Goal: Navigation & Orientation: Find specific page/section

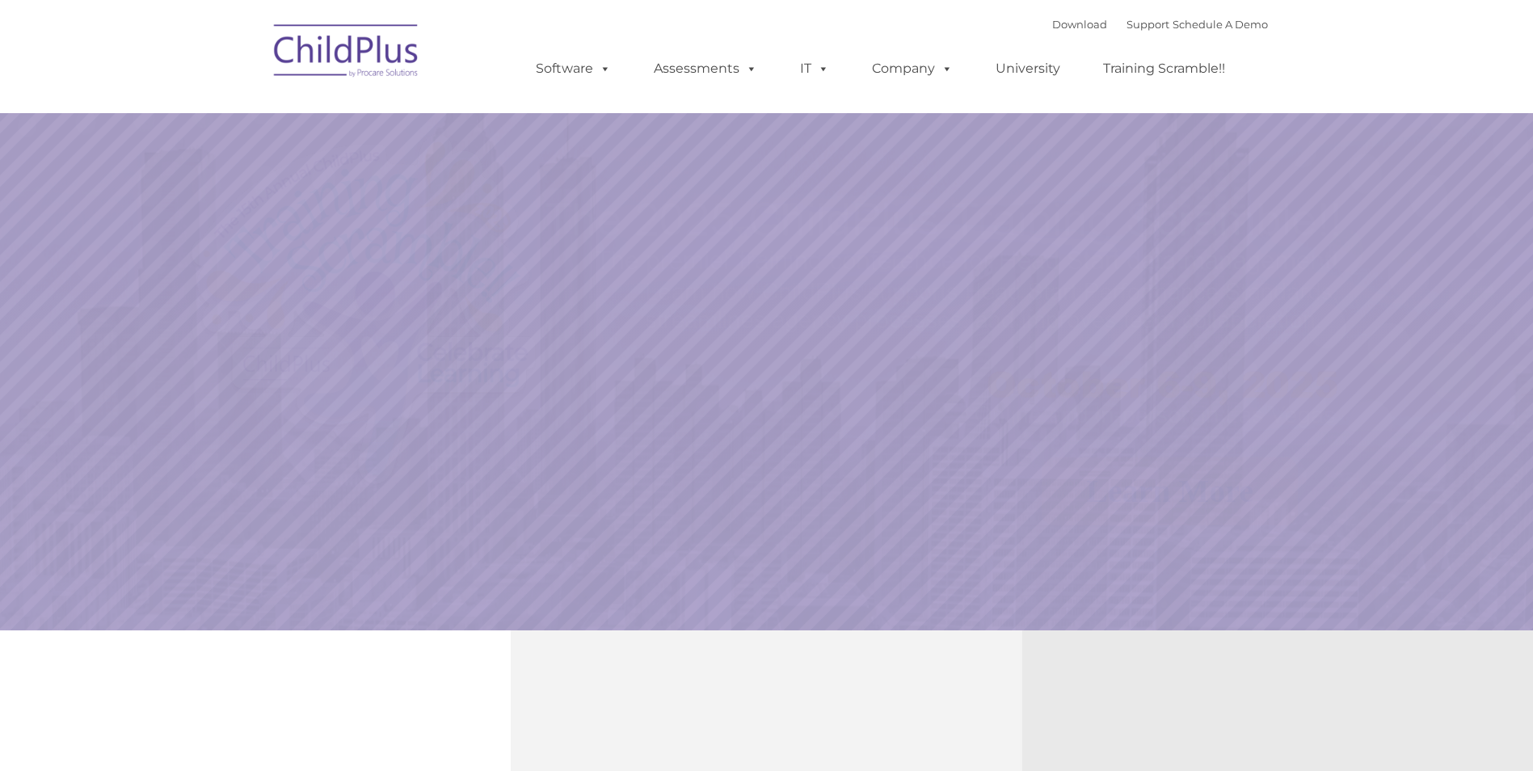
select select "MEDIUM"
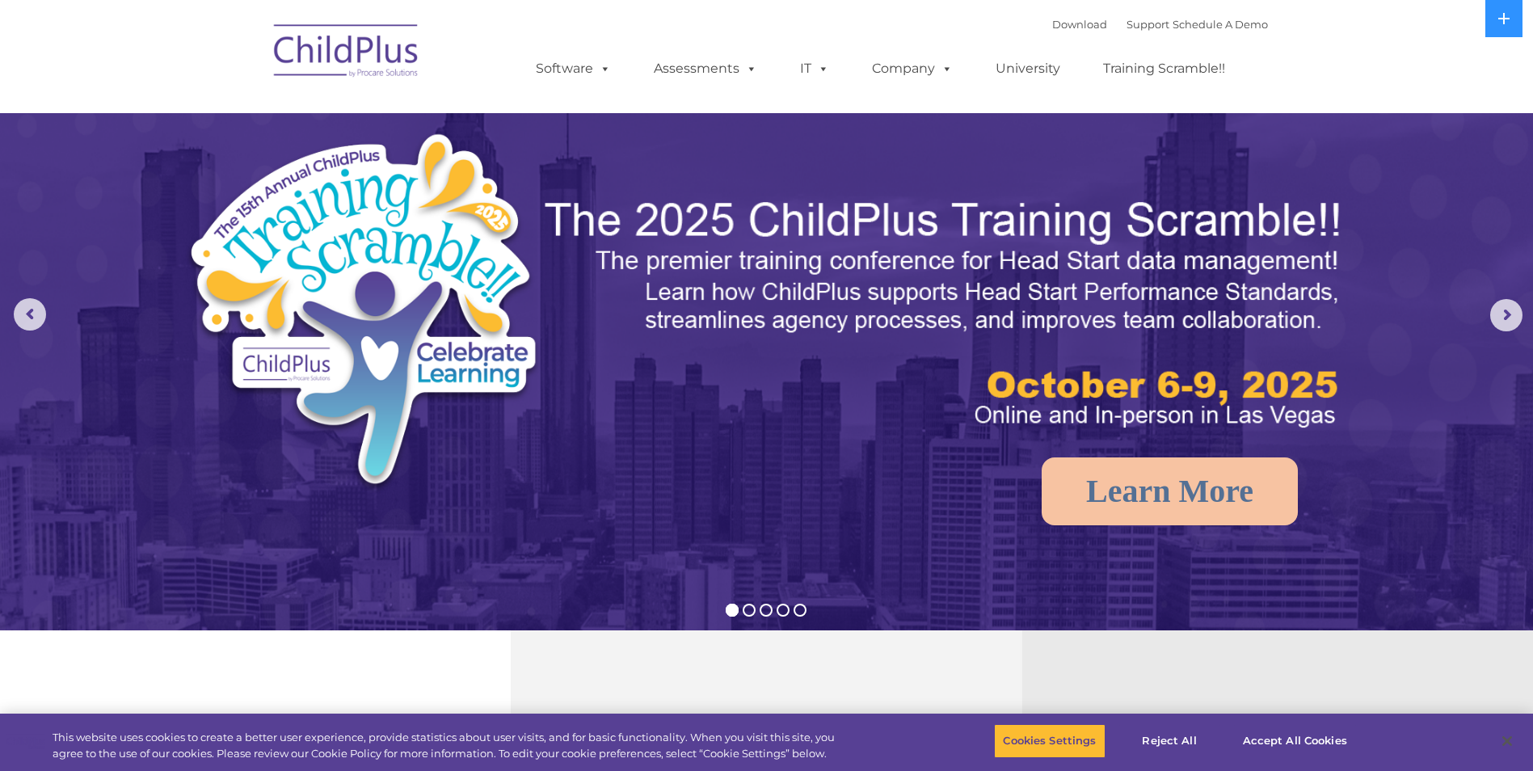
click at [352, 56] on img at bounding box center [347, 53] width 162 height 81
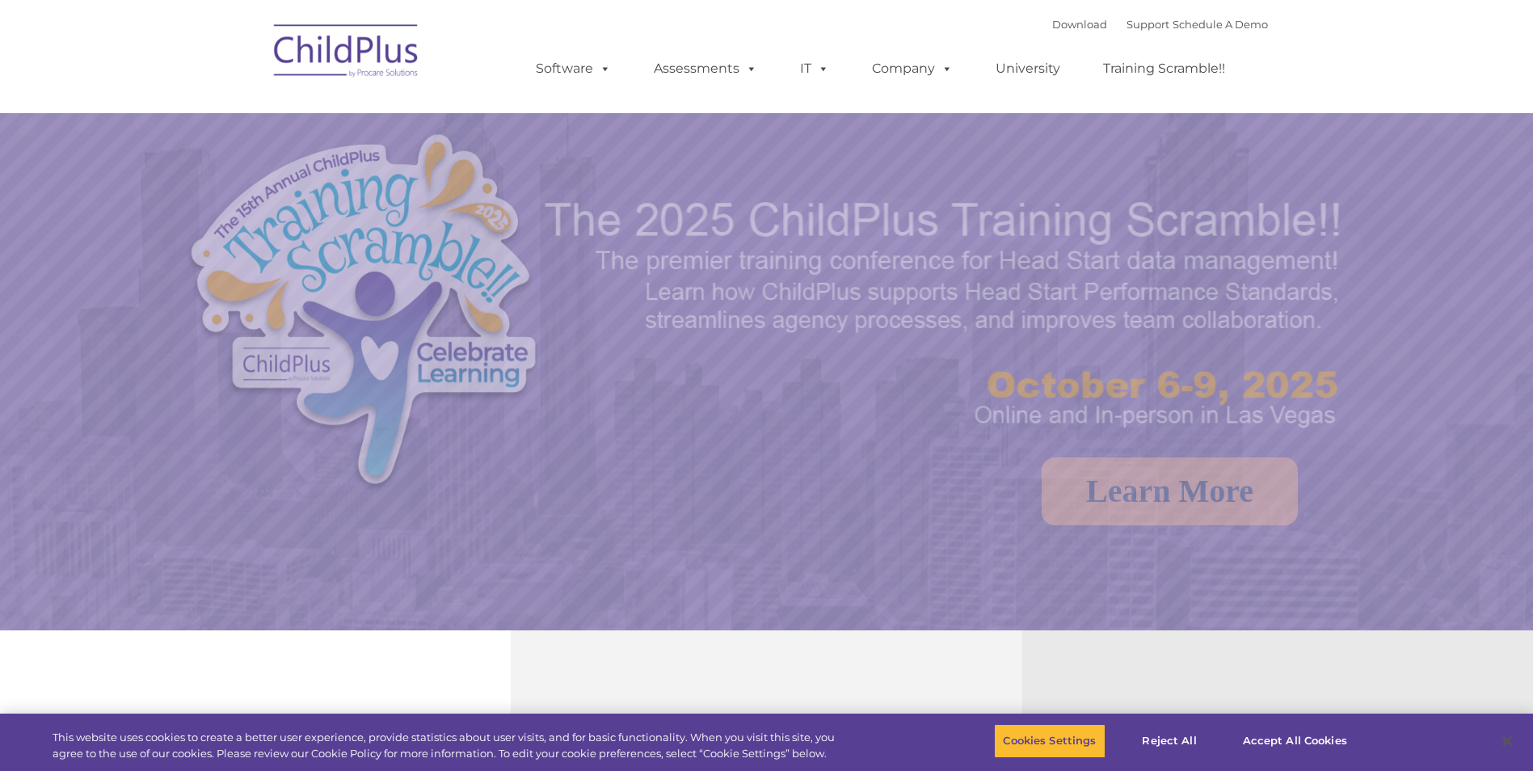
select select "MEDIUM"
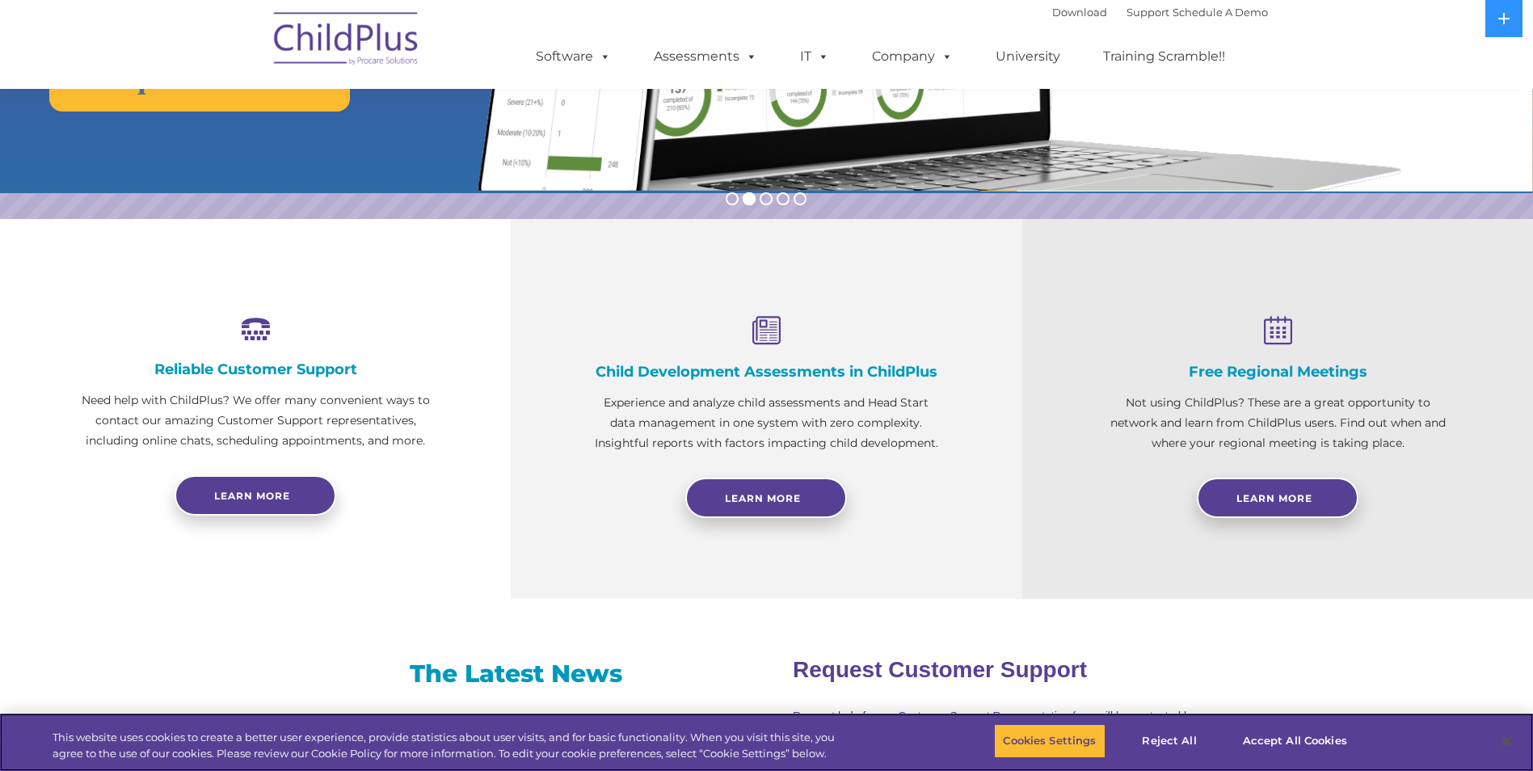
scroll to position [1536, 0]
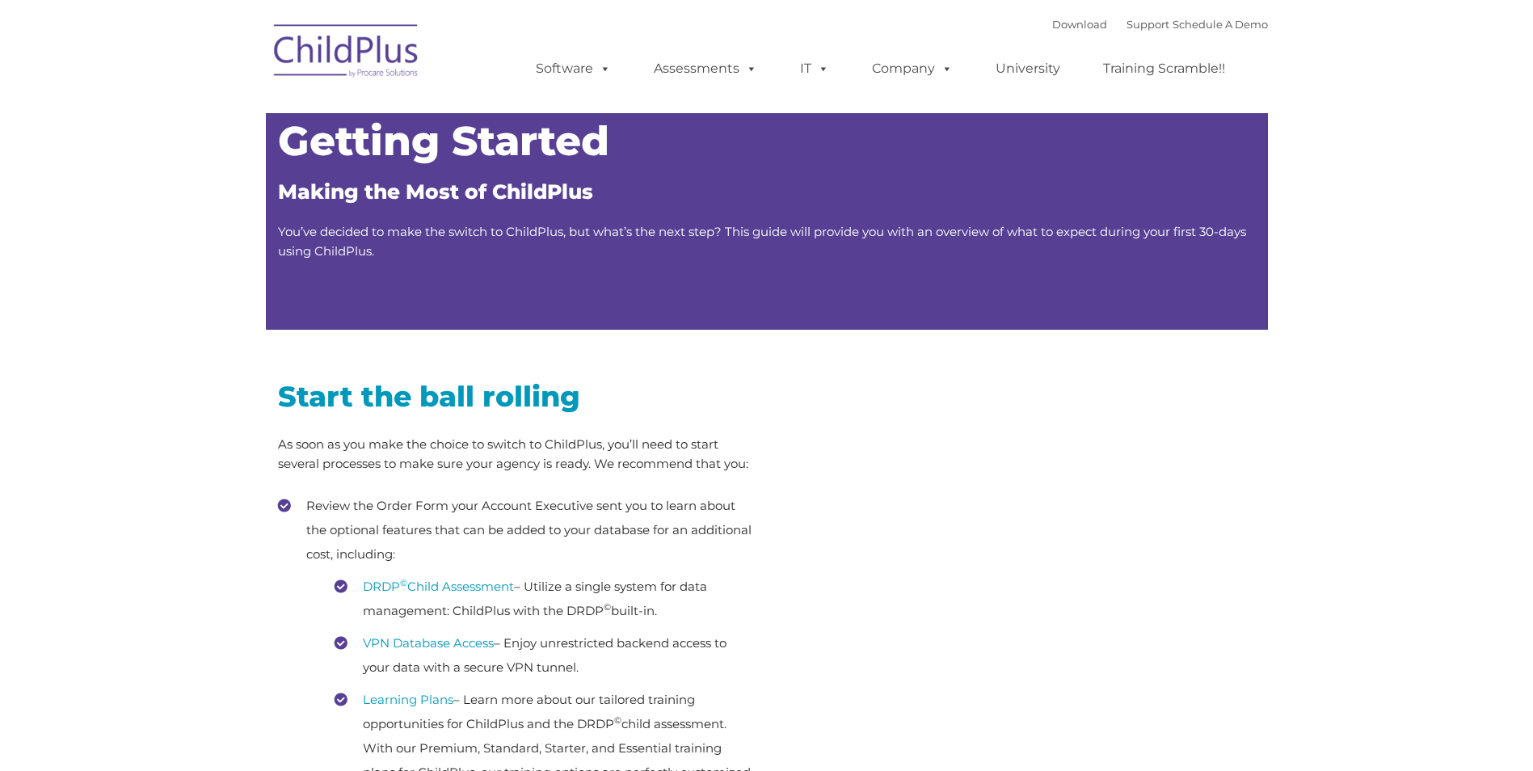
type input ""
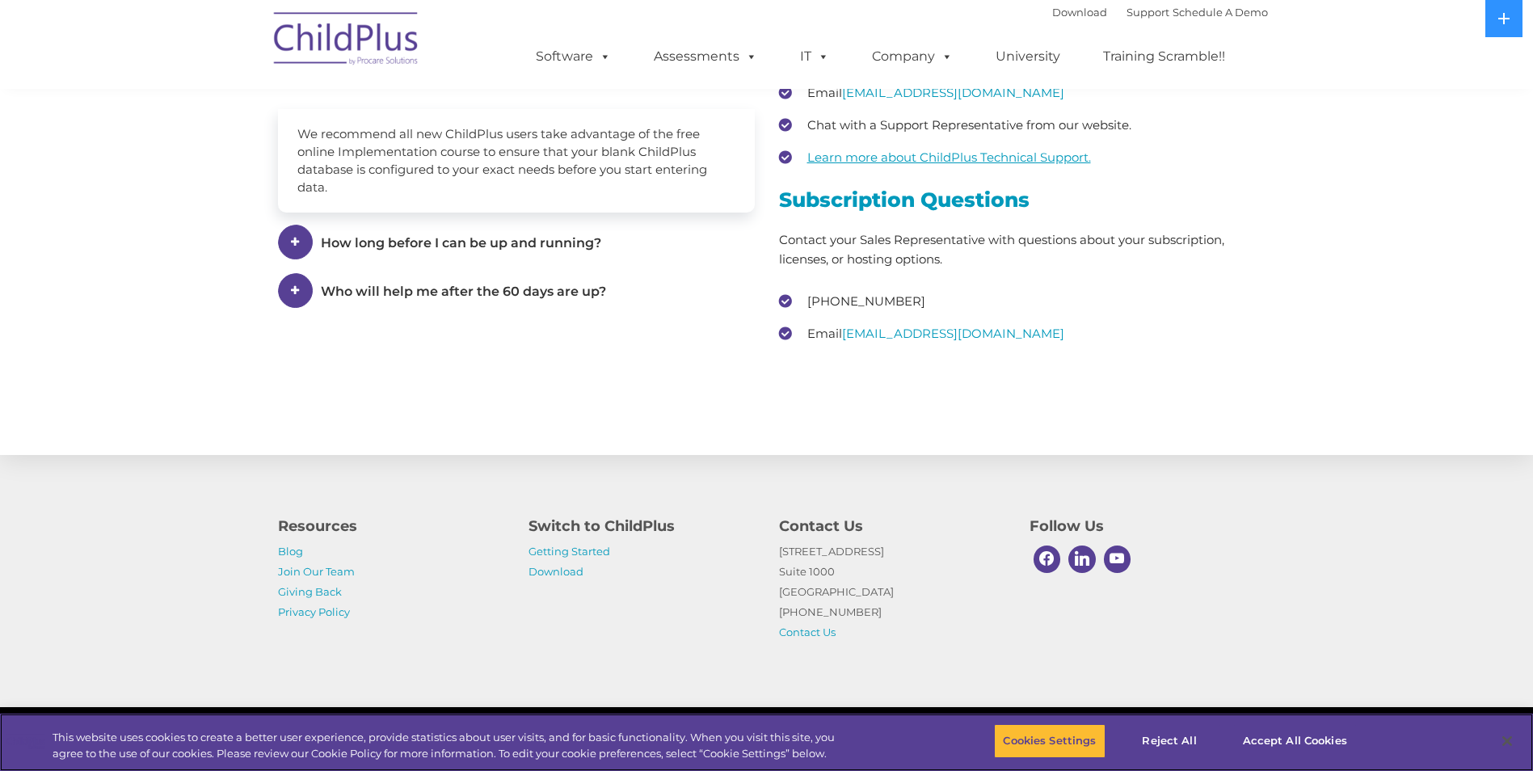
scroll to position [2346, 0]
